Goal: Task Accomplishment & Management: Complete application form

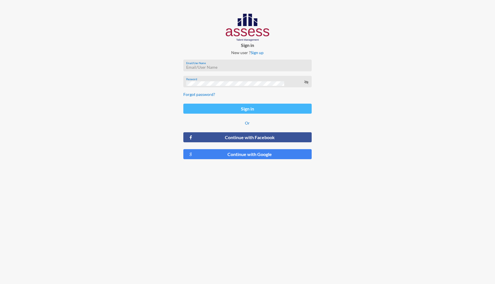
type input "[PERSON_NAME][EMAIL_ADDRESS][DOMAIN_NAME]"
click at [249, 109] on button "Sign in" at bounding box center [247, 109] width 128 height 10
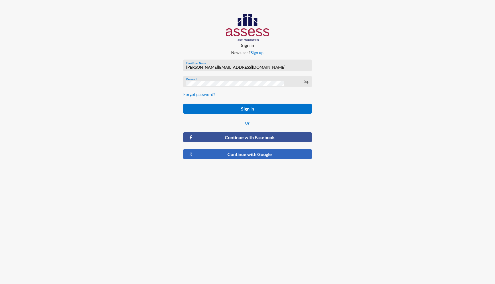
click at [244, 155] on button "Continue with Google" at bounding box center [247, 154] width 128 height 10
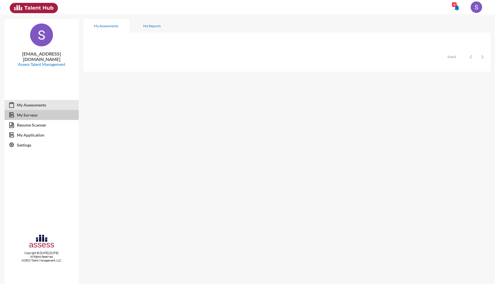
click at [33, 110] on link "My Surveys" at bounding box center [42, 115] width 74 height 10
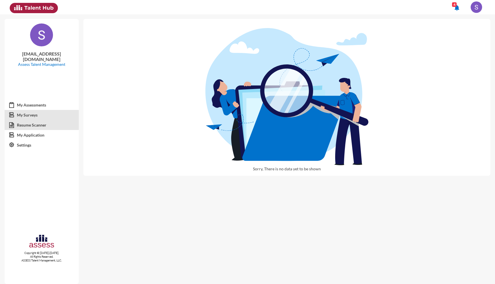
click at [44, 123] on link "Resume Scanner" at bounding box center [42, 125] width 74 height 10
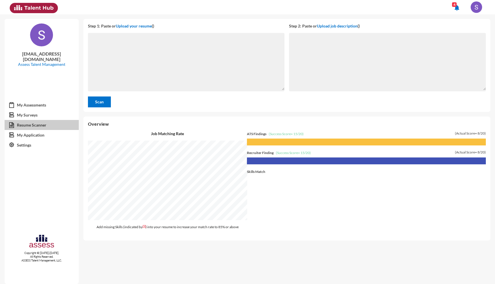
scroll to position [270, 412]
click at [44, 134] on link "My Application" at bounding box center [42, 135] width 74 height 10
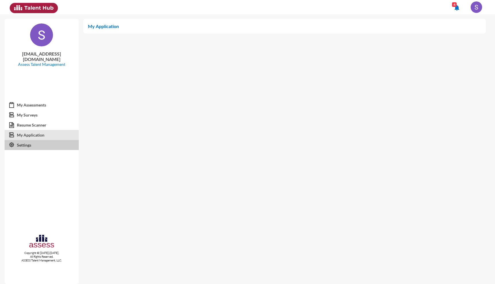
click at [31, 140] on link "Settings" at bounding box center [42, 145] width 74 height 10
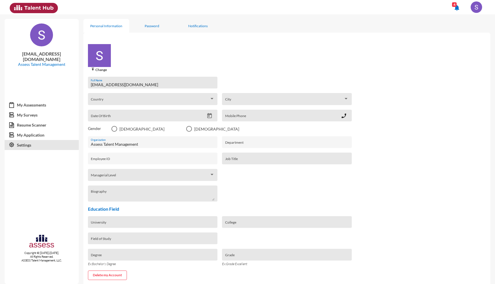
scroll to position [25, 0]
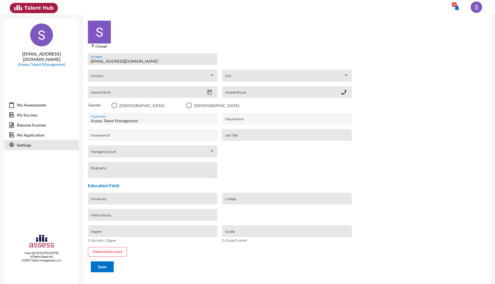
click at [458, 8] on mat-icon "notifications" at bounding box center [457, 7] width 7 height 7
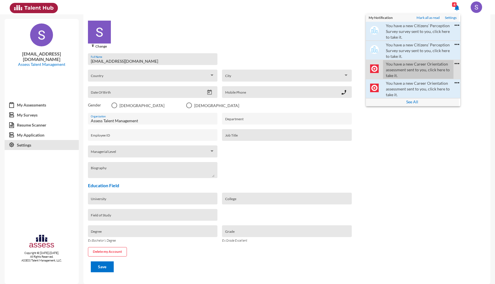
click at [424, 69] on link "You have a new Career Orientation assessment sent to you, click here to take it." at bounding box center [418, 69] width 71 height 19
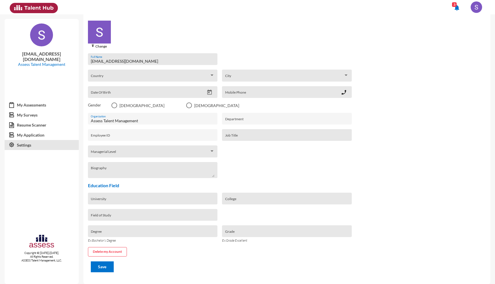
scroll to position [0, 0]
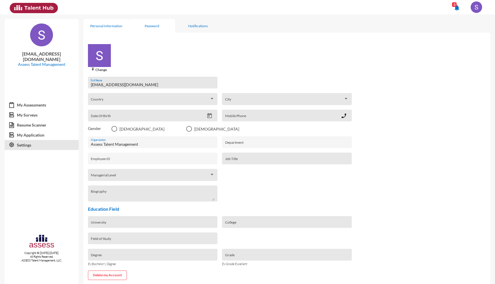
click at [157, 26] on div "Password" at bounding box center [152, 26] width 15 height 4
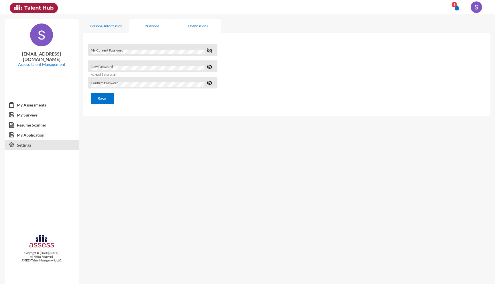
click at [194, 30] on div "Notifications" at bounding box center [198, 26] width 46 height 14
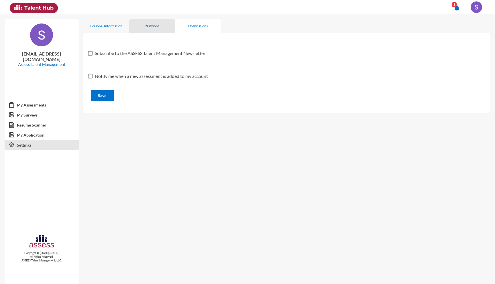
click at [174, 25] on div "Password" at bounding box center [152, 26] width 46 height 14
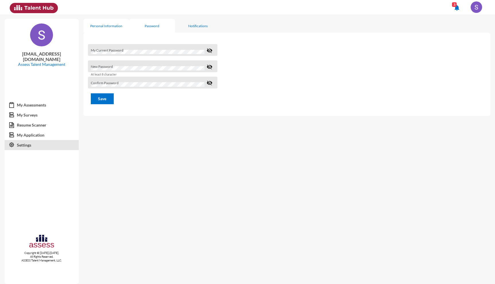
click at [107, 19] on div "Personal Information" at bounding box center [106, 26] width 46 height 14
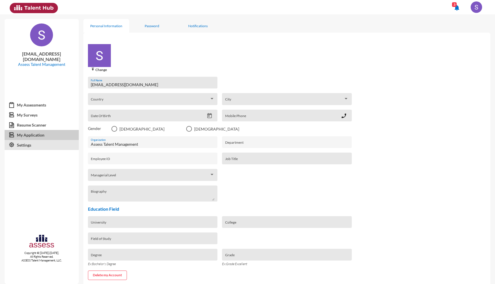
click at [31, 130] on link "My Application" at bounding box center [42, 135] width 74 height 10
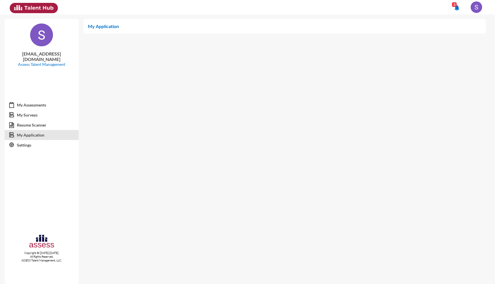
click at [37, 62] on p "Assess Talent Management" at bounding box center [41, 64] width 65 height 5
click at [37, 2] on div at bounding box center [55, 9] width 96 height 19
click at [29, 105] on link "My Assessments" at bounding box center [42, 105] width 74 height 10
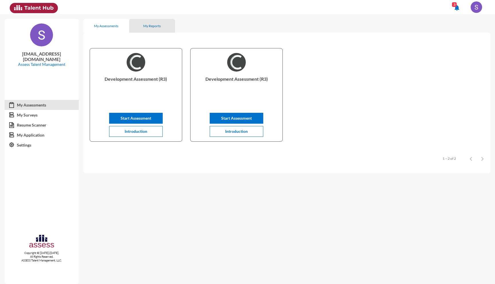
click at [152, 25] on div "My Reports" at bounding box center [151, 26] width 17 height 4
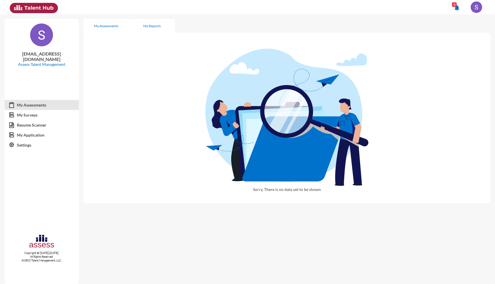
click at [104, 24] on div "My Assessments" at bounding box center [106, 26] width 24 height 4
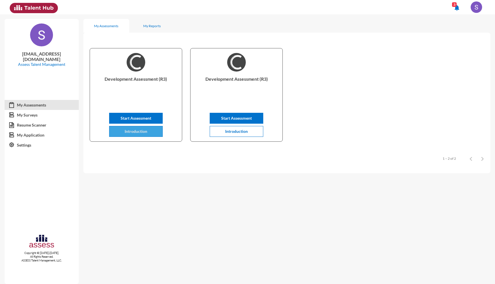
click at [139, 133] on span "Introduction" at bounding box center [136, 131] width 23 height 5
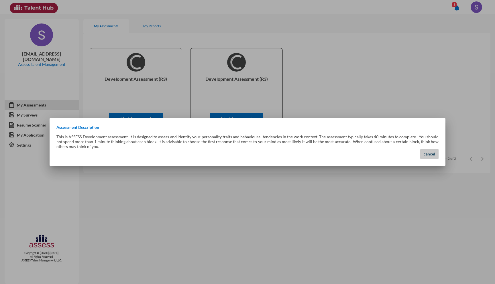
click at [431, 157] on button "cancel" at bounding box center [430, 154] width 18 height 10
